Goal: Transaction & Acquisition: Purchase product/service

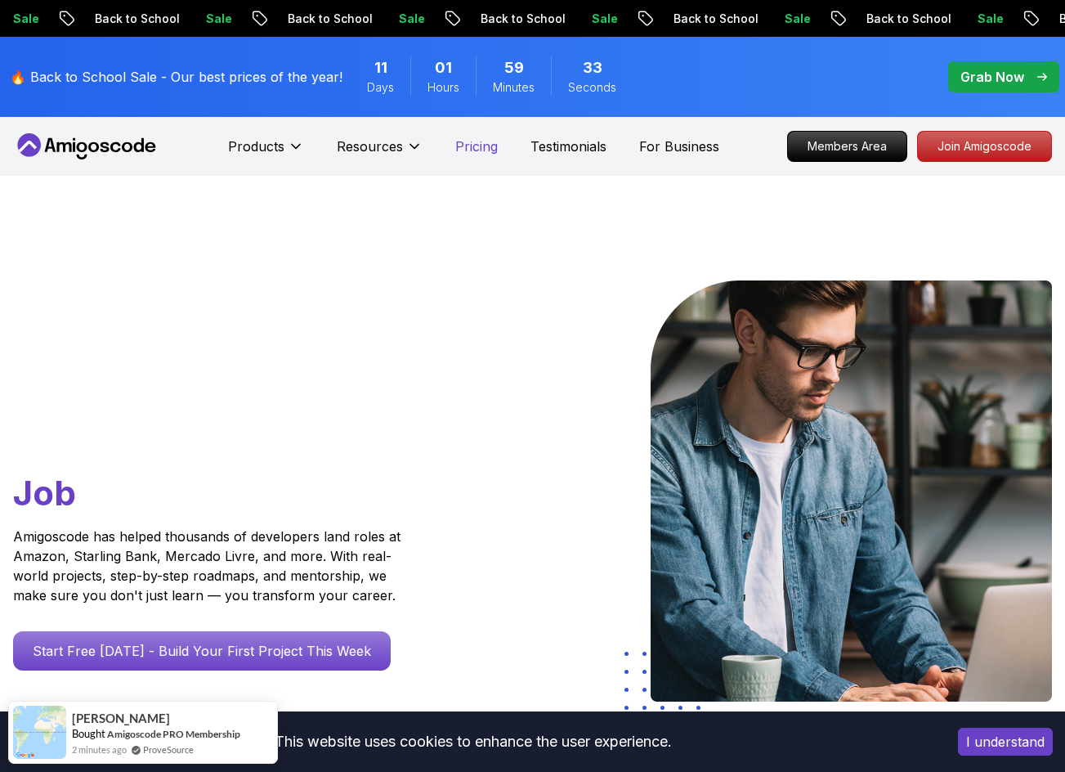
click at [471, 142] on p "Pricing" at bounding box center [476, 147] width 43 height 20
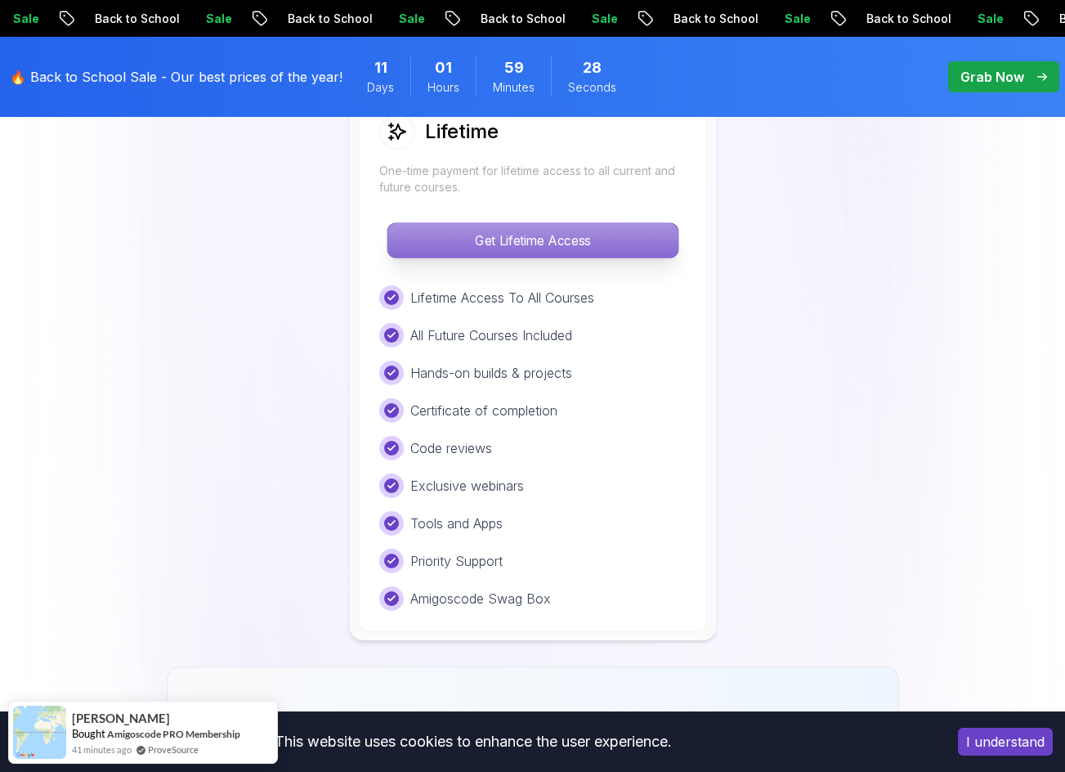
scroll to position [981, 0]
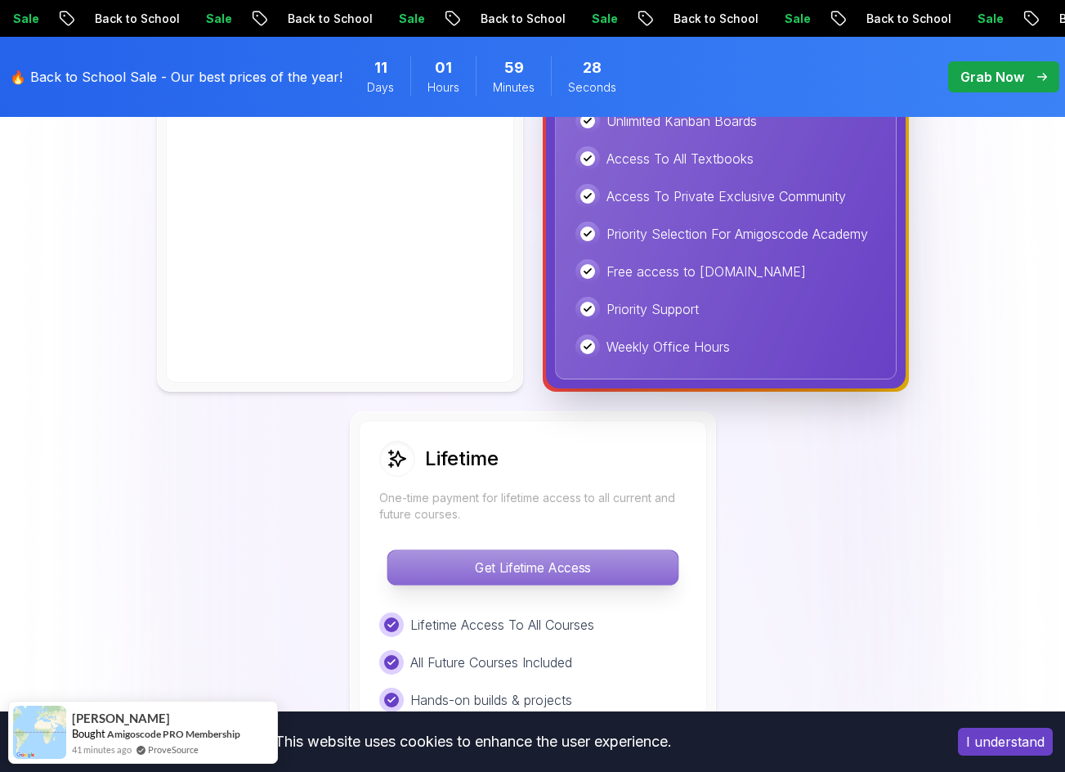
click at [600, 570] on p "Get Lifetime Access" at bounding box center [533, 567] width 290 height 34
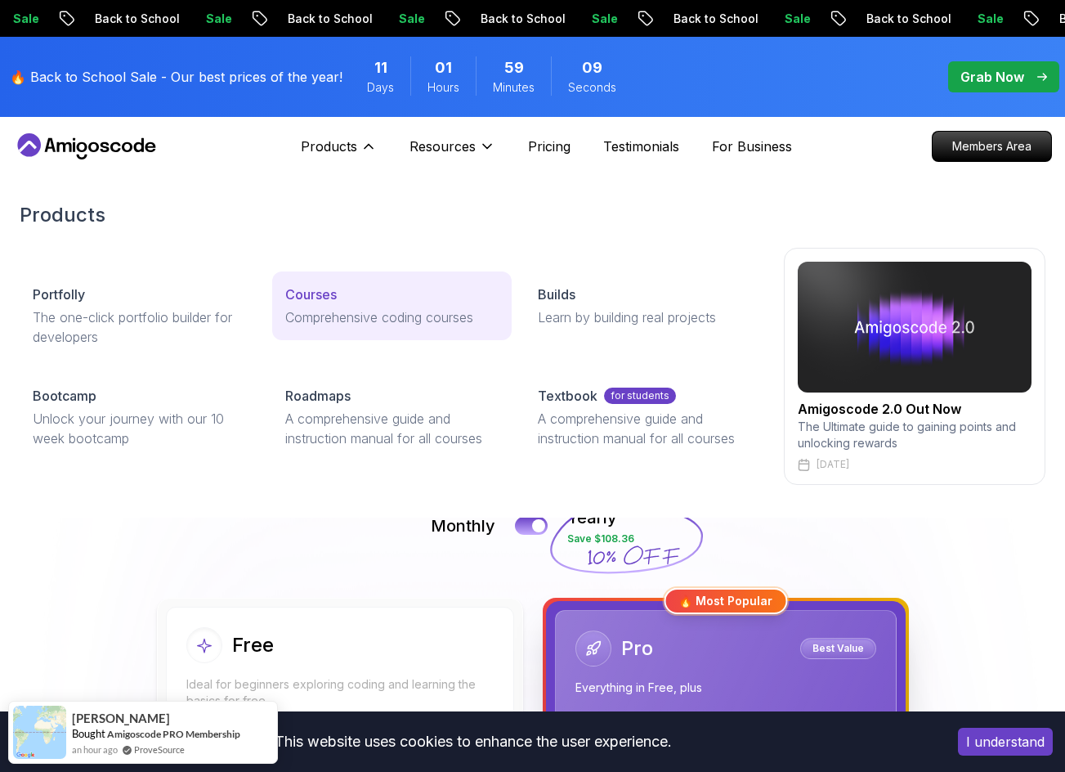
click at [406, 325] on p "Comprehensive coding courses" at bounding box center [391, 317] width 213 height 20
